Goal: Task Accomplishment & Management: Use online tool/utility

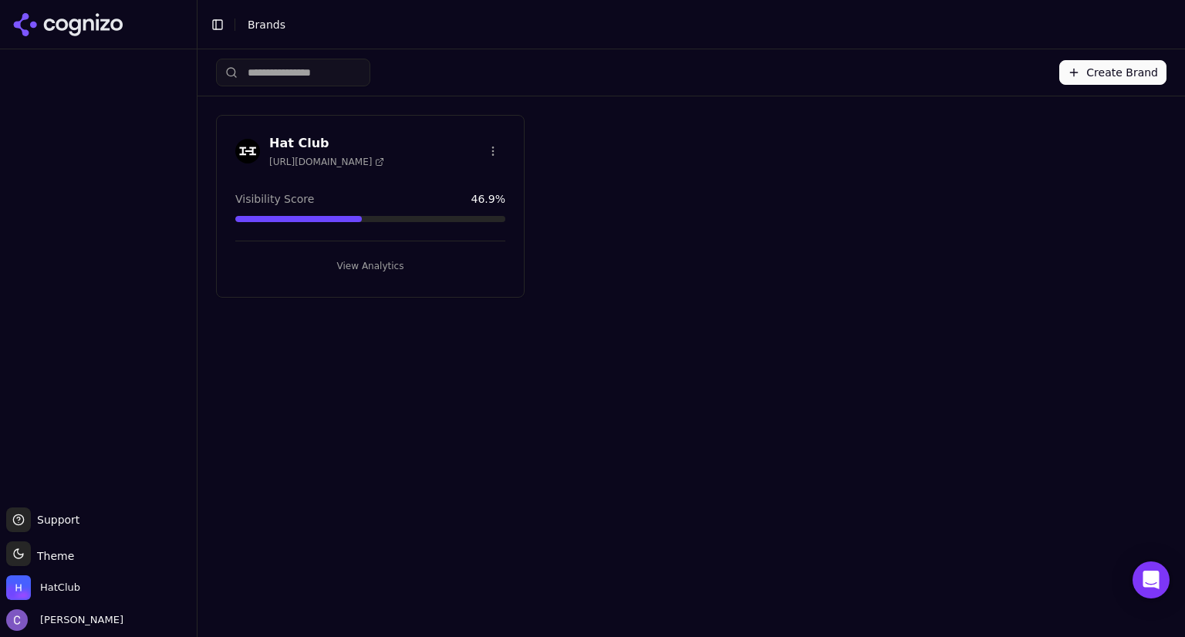
click at [404, 269] on button "View Analytics" at bounding box center [370, 266] width 270 height 25
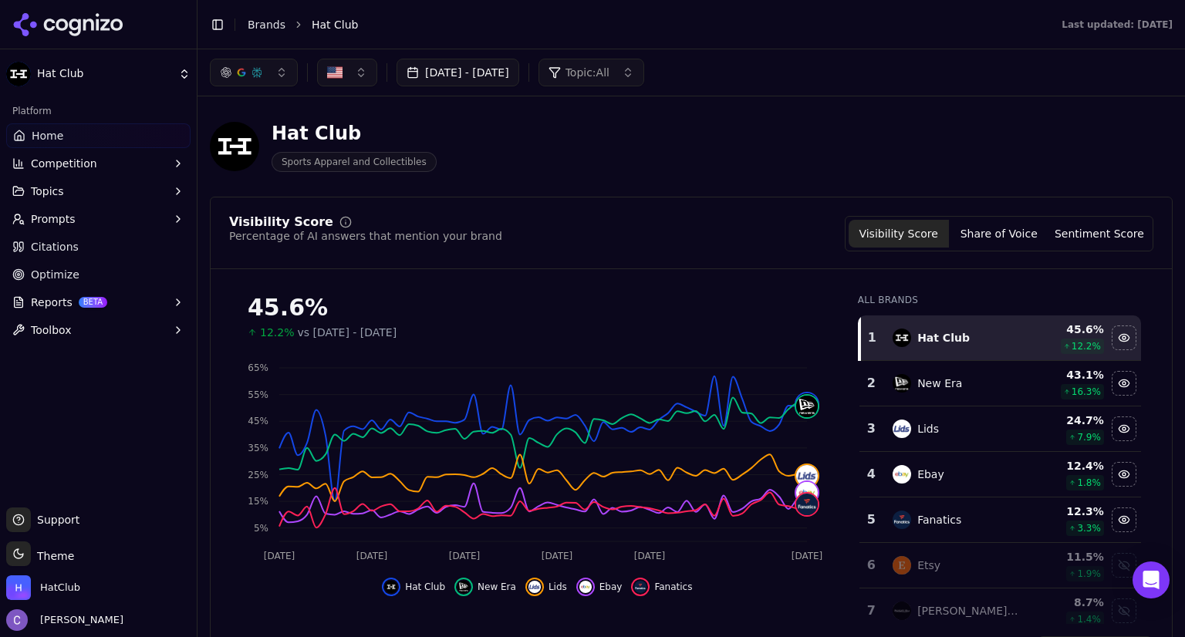
click at [519, 79] on button "[DATE] - [DATE]" at bounding box center [457, 73] width 123 height 28
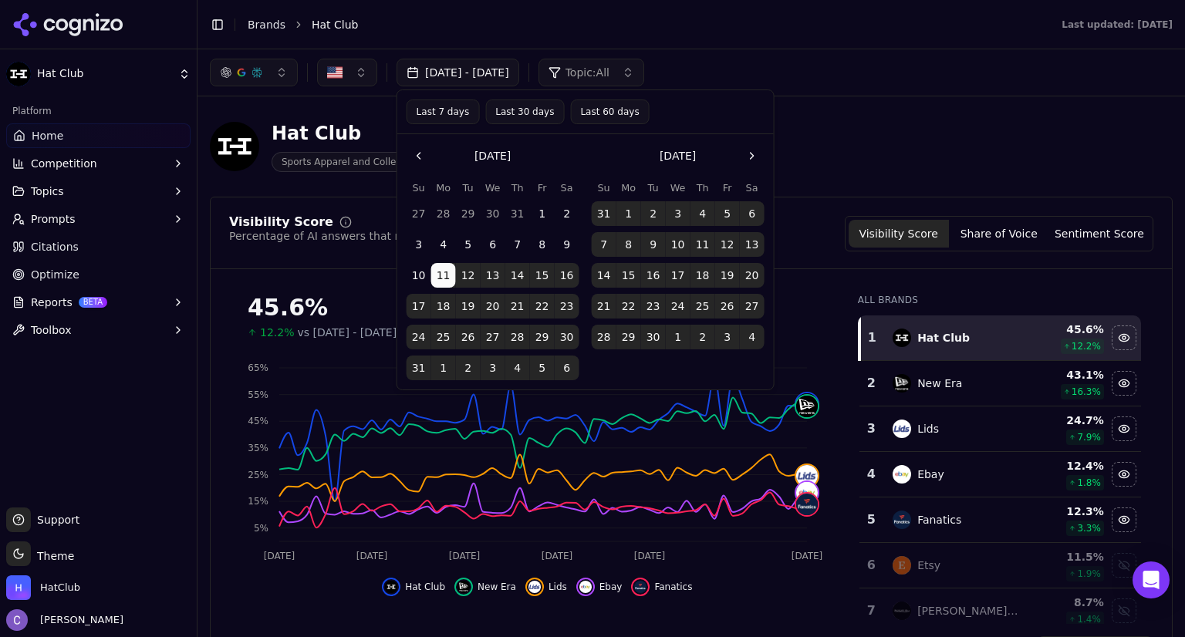
click at [585, 108] on button "Last 60 days" at bounding box center [609, 111] width 79 height 25
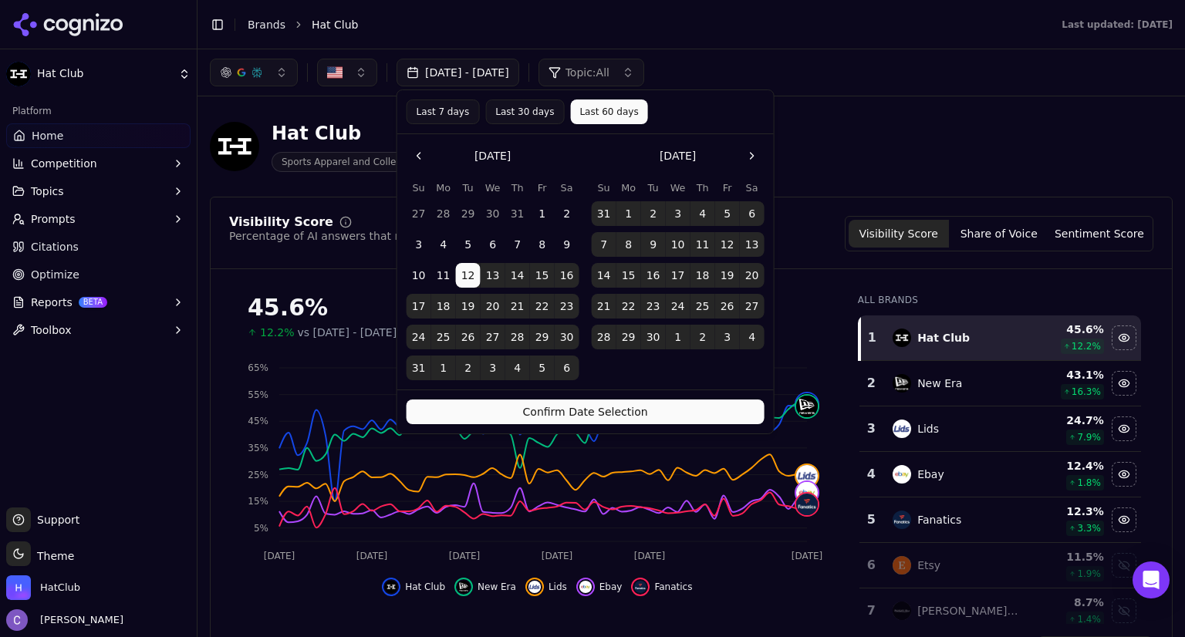
click at [621, 403] on button "Confirm Date Selection" at bounding box center [585, 412] width 358 height 25
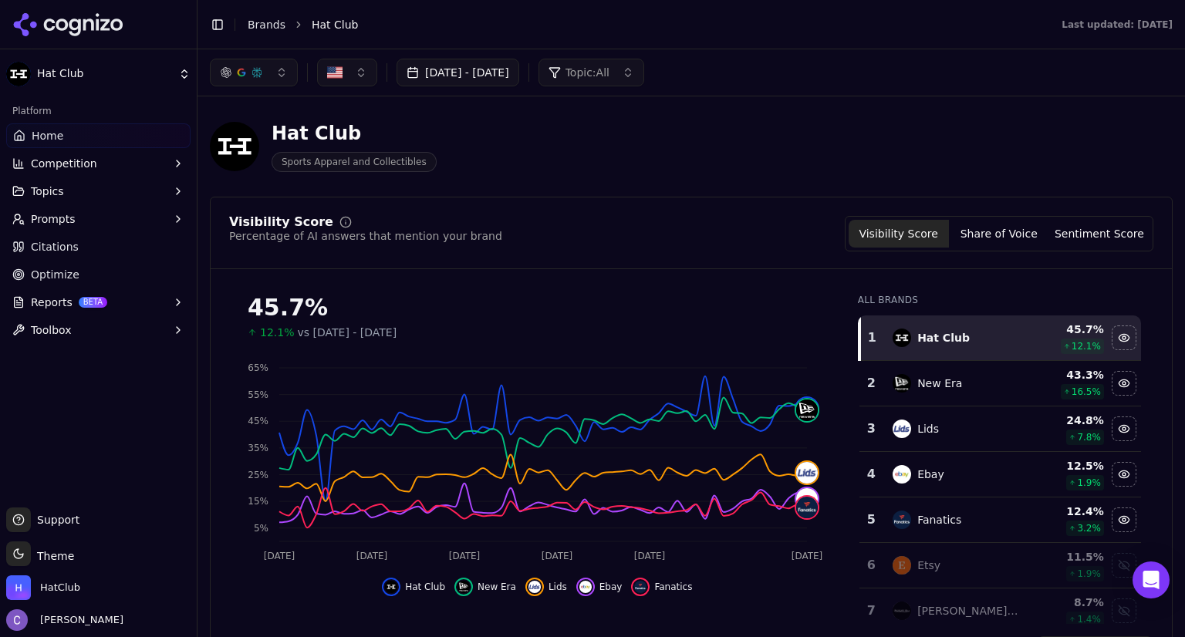
click at [281, 72] on button "button" at bounding box center [254, 73] width 88 height 28
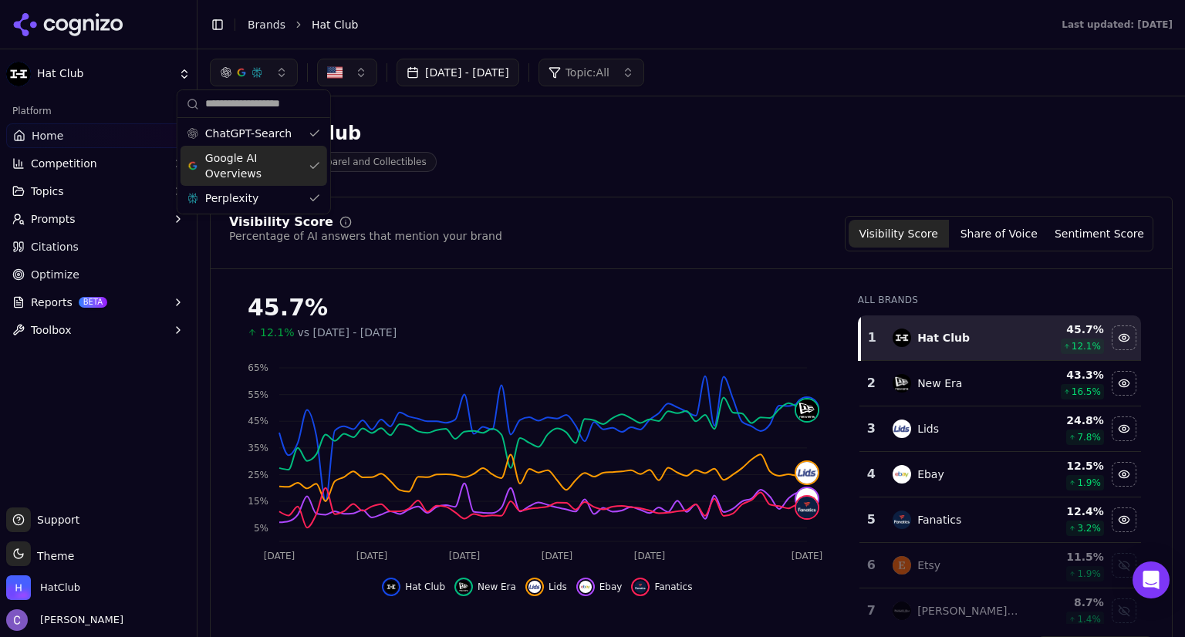
click at [305, 166] on div "Google AI Overviews" at bounding box center [253, 166] width 147 height 40
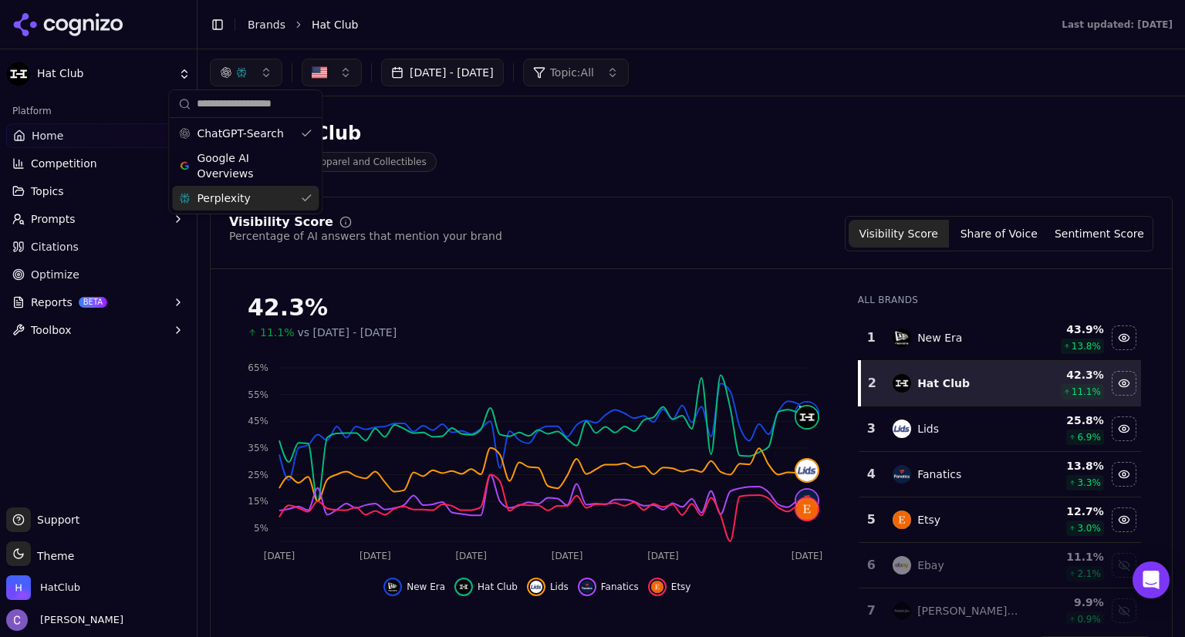
click at [305, 195] on div "Perplexity" at bounding box center [245, 198] width 147 height 25
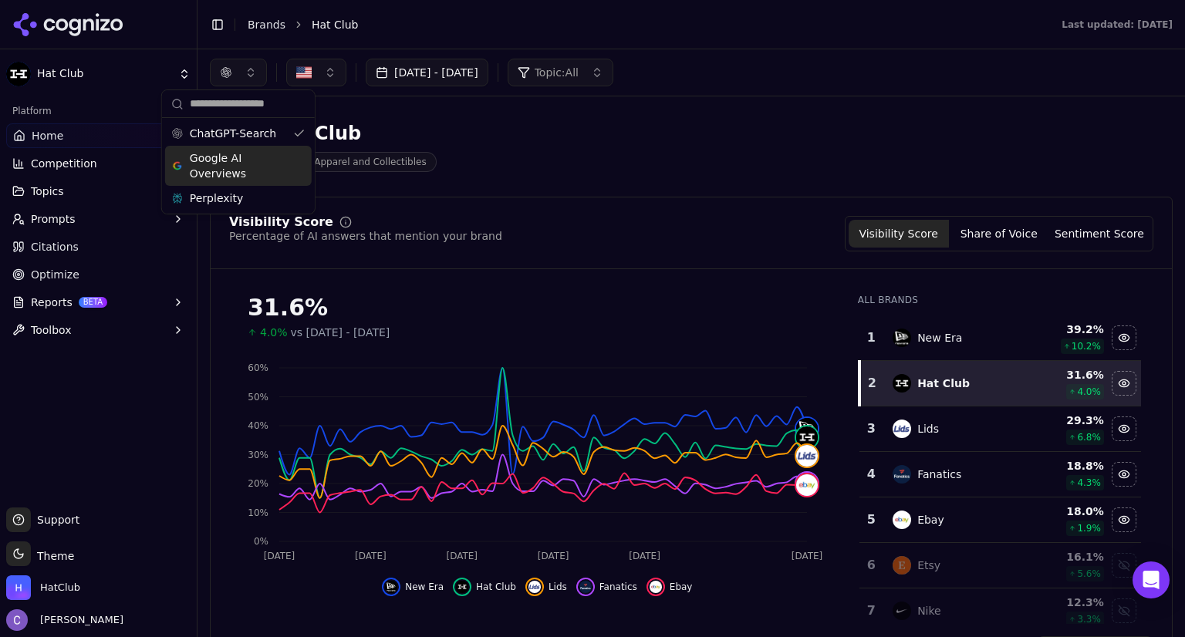
click at [293, 158] on div "Google AI Overviews" at bounding box center [238, 166] width 147 height 40
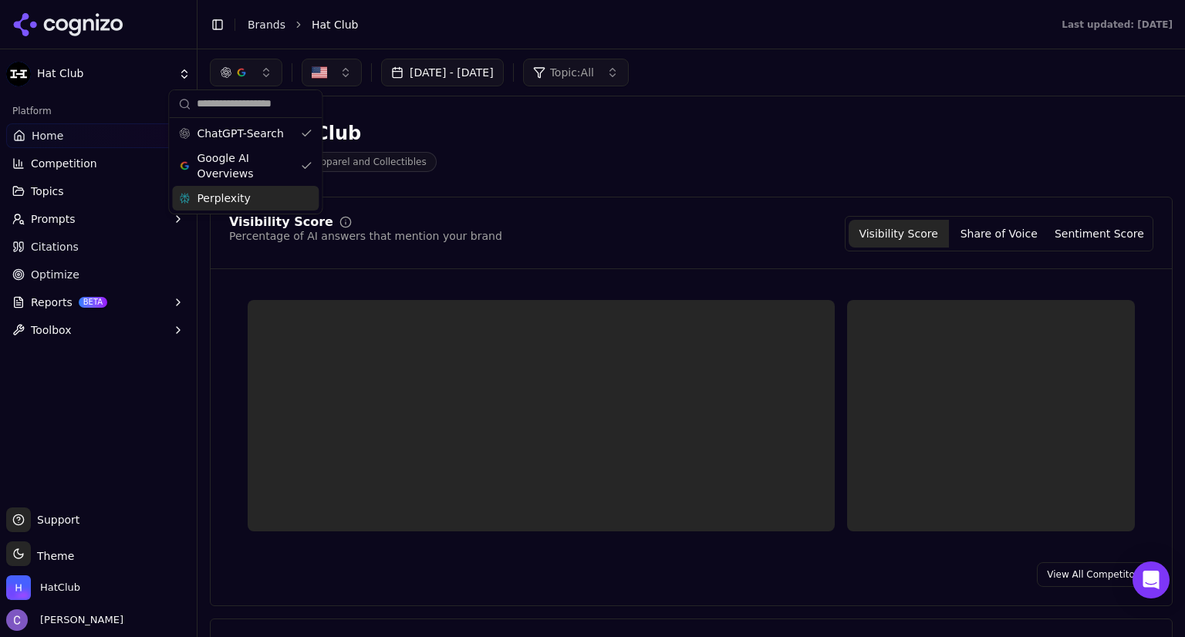
click at [308, 204] on div "Perplexity" at bounding box center [245, 198] width 147 height 25
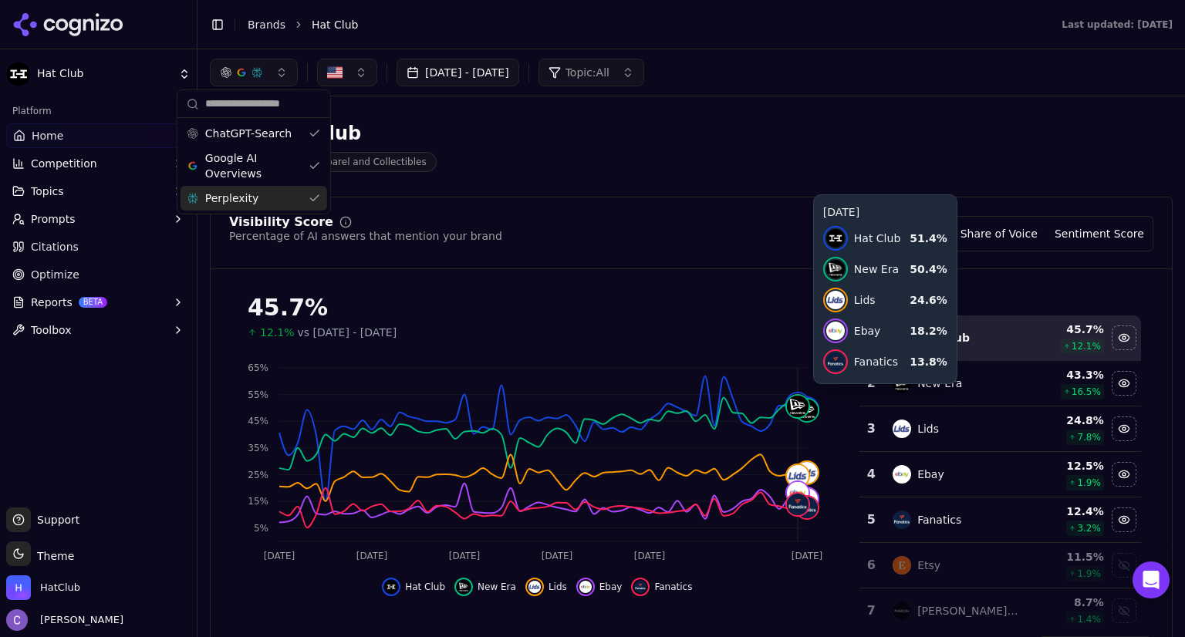
click at [77, 214] on button "Prompts" at bounding box center [98, 219] width 184 height 25
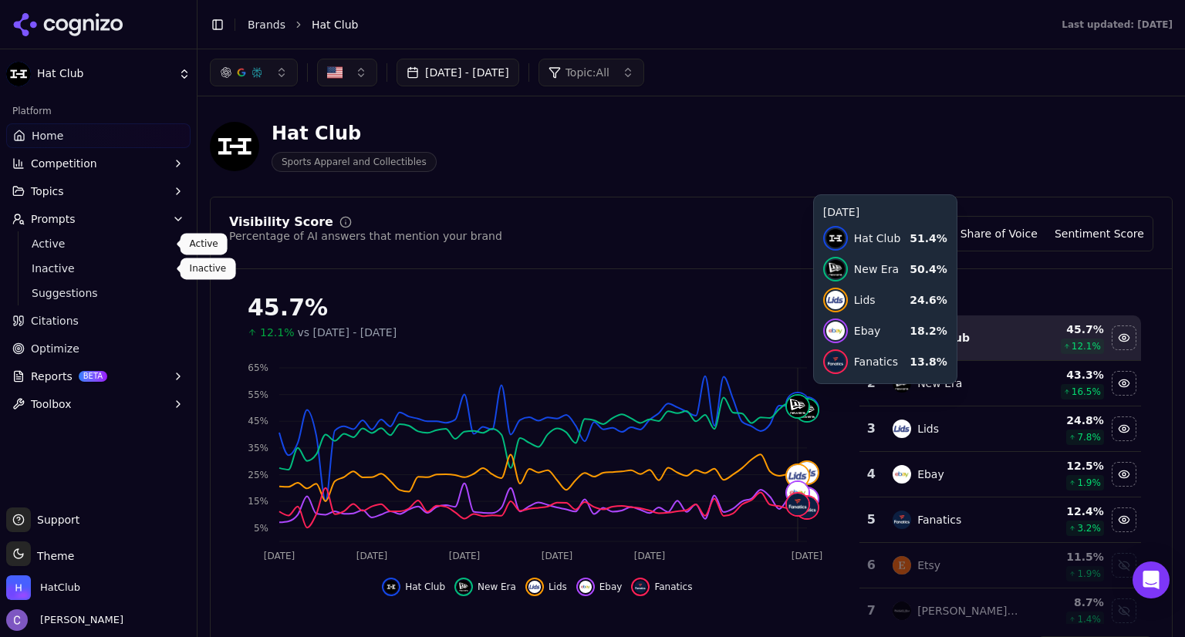
click at [65, 248] on span "Active" at bounding box center [99, 243] width 134 height 15
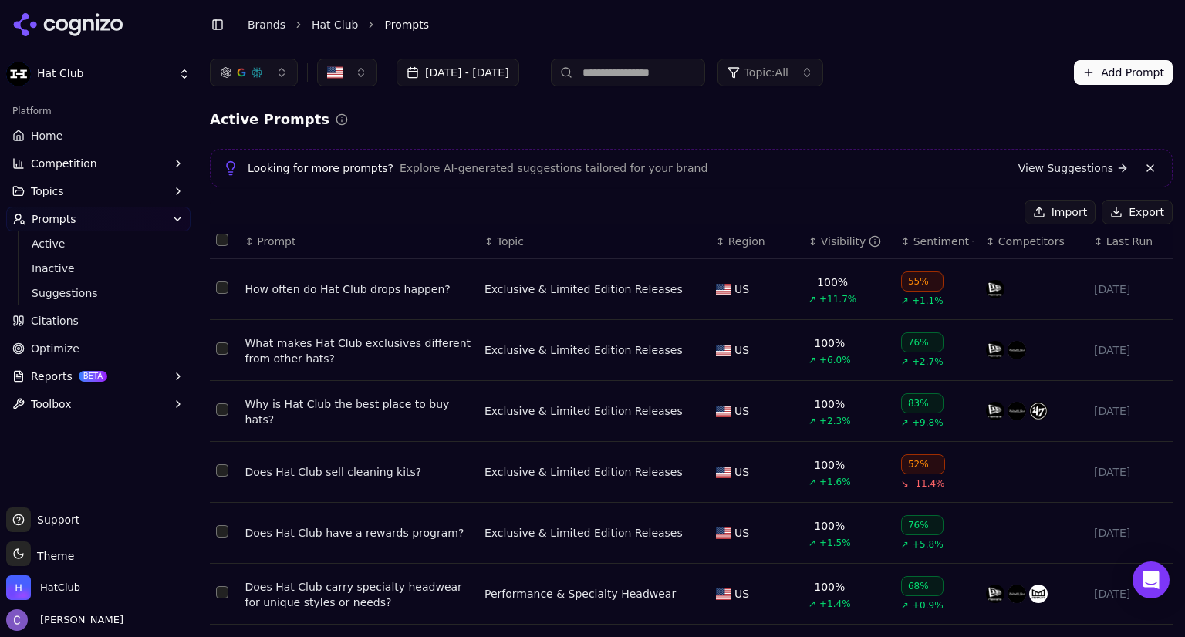
click at [802, 245] on th "↕ Visibility" at bounding box center [848, 241] width 93 height 35
click at [808, 245] on div "↕ Visibility" at bounding box center [848, 241] width 80 height 15
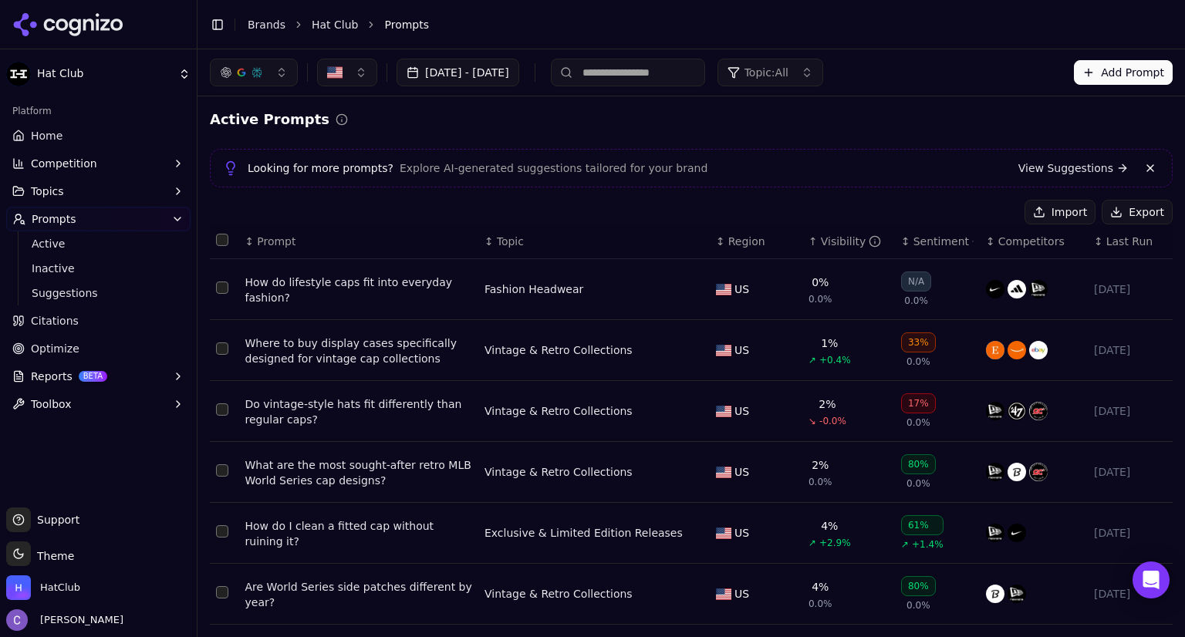
click at [691, 75] on input at bounding box center [628, 73] width 154 height 28
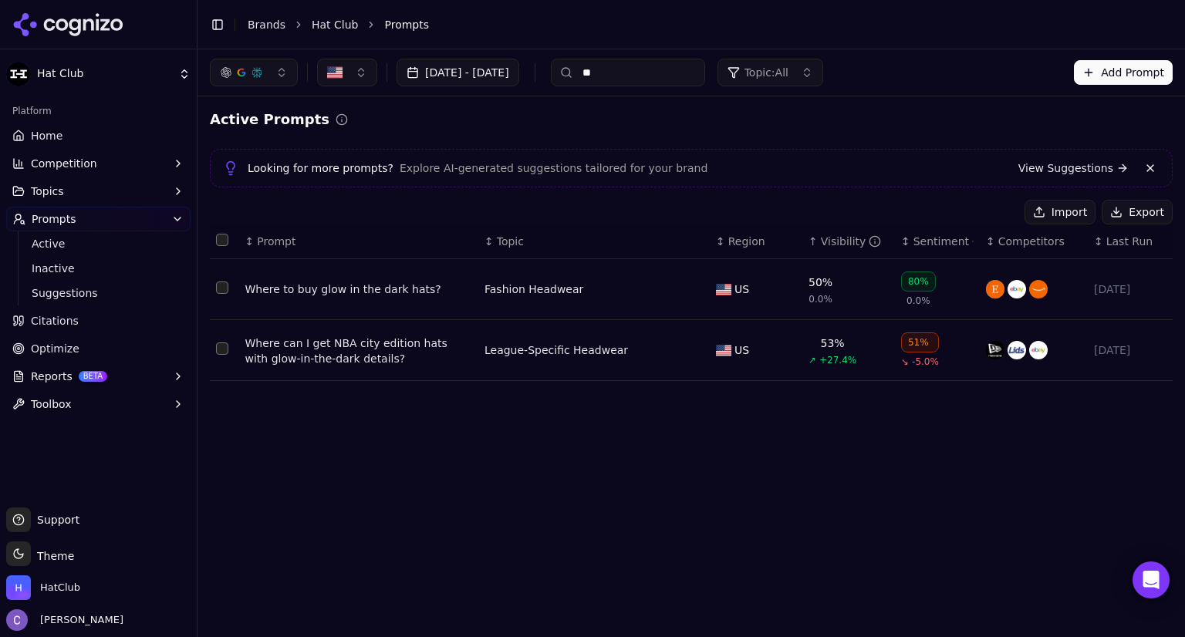
type input "*"
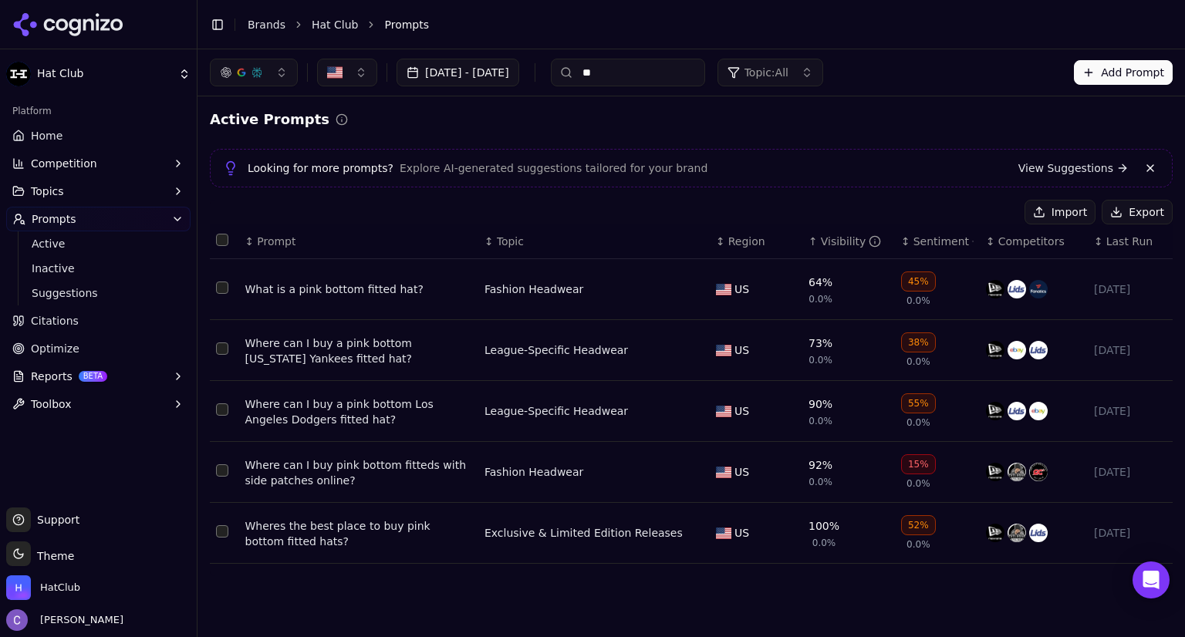
type input "*"
